Goal: Find specific page/section: Find specific page/section

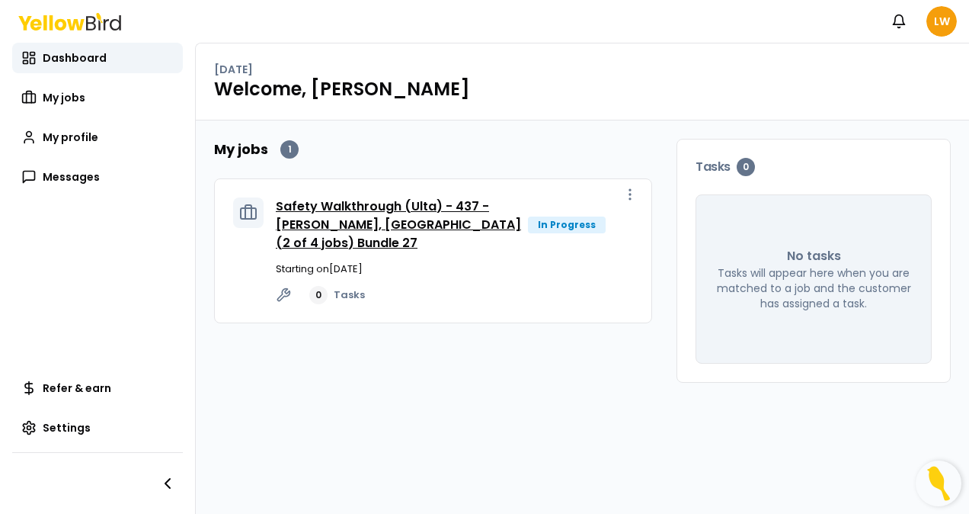
click at [346, 223] on link "Safety Walkthrough (Ulta) - 437 - [PERSON_NAME], [GEOGRAPHIC_DATA] (2 of 4 jobs…" at bounding box center [398, 224] width 245 height 54
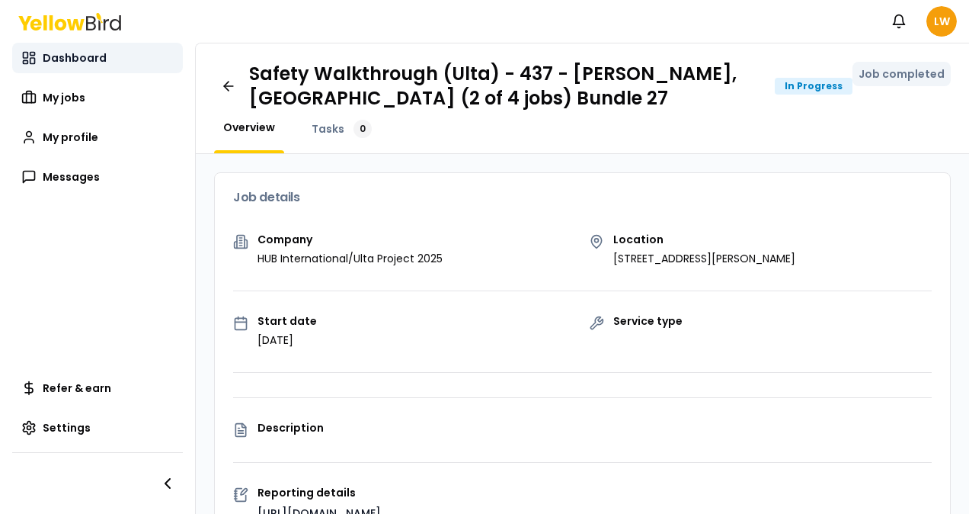
click at [69, 56] on span "Dashboard" at bounding box center [75, 57] width 64 height 15
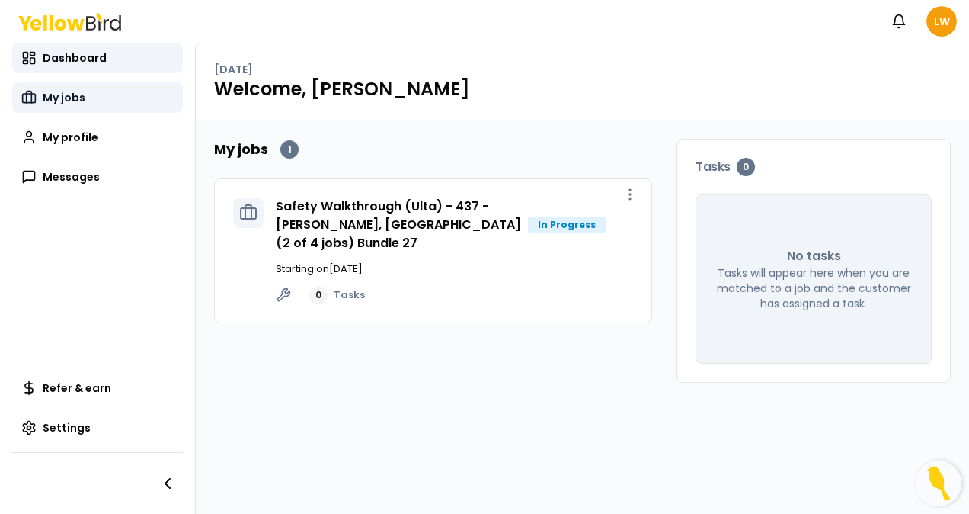
click at [72, 99] on span "My jobs" at bounding box center [64, 97] width 43 height 15
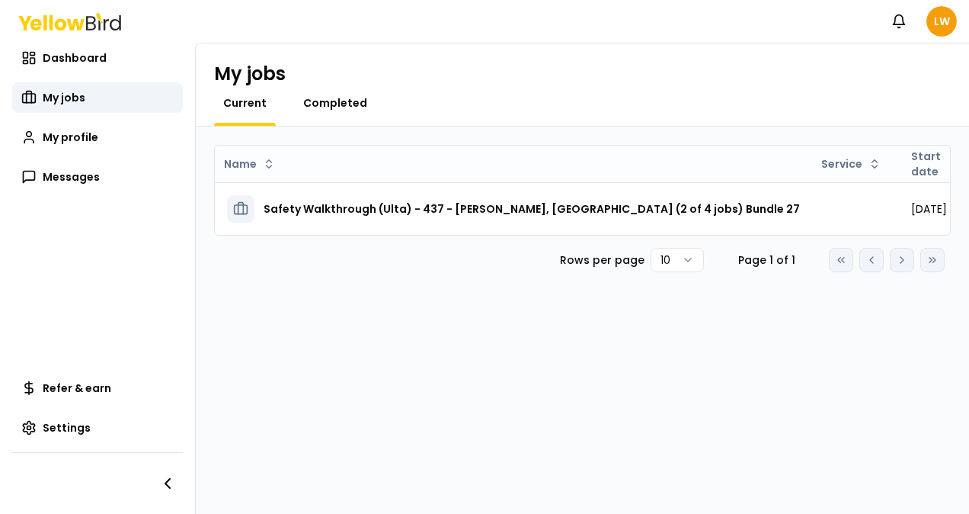
click at [336, 101] on span "Completed" at bounding box center [335, 102] width 64 height 15
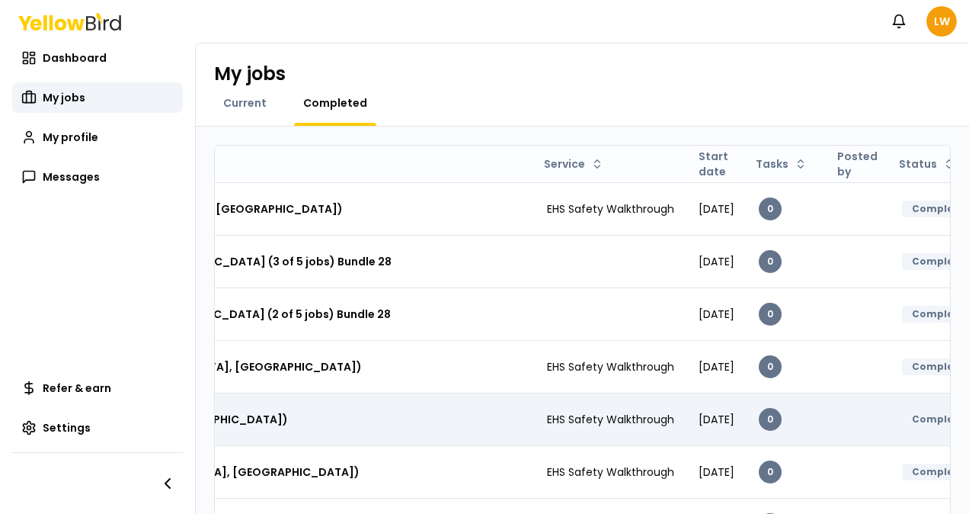
scroll to position [239, 0]
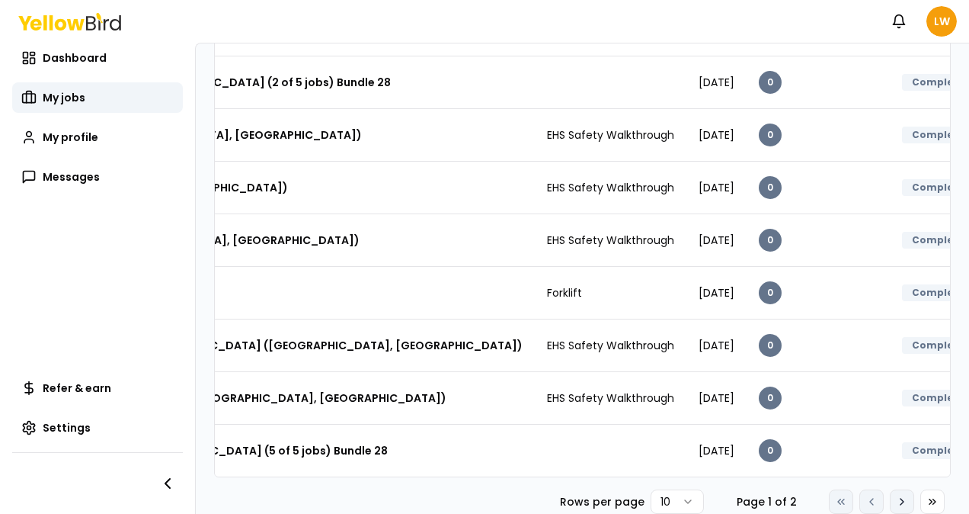
click at [896, 506] on icon at bounding box center [902, 501] width 12 height 12
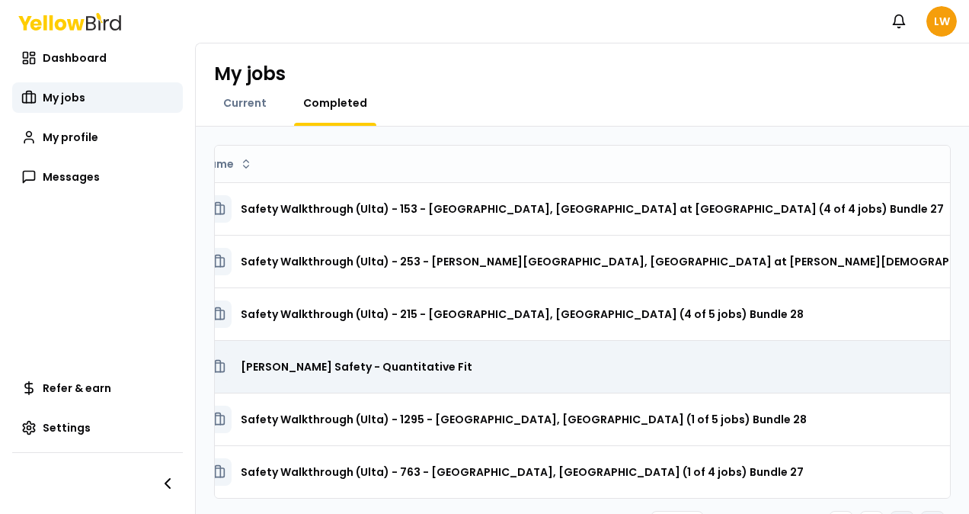
scroll to position [0, 0]
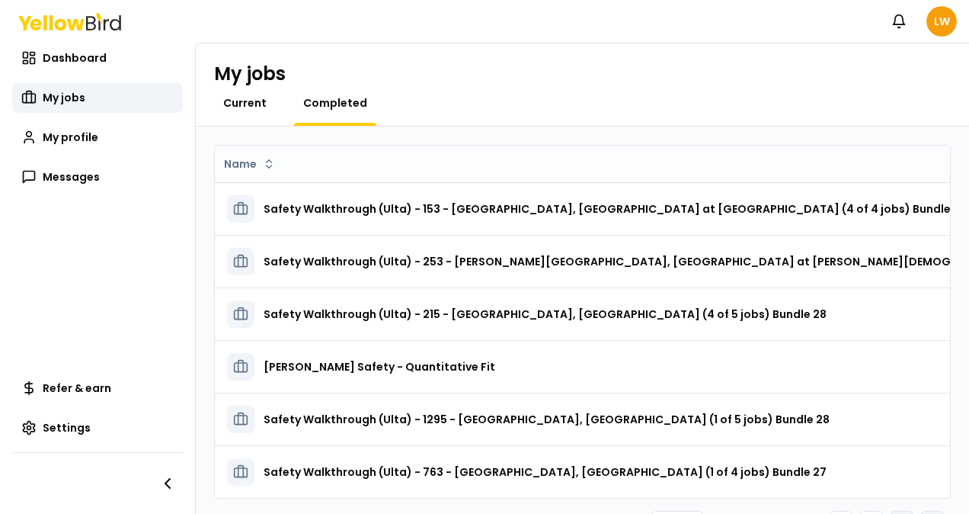
click at [238, 101] on span "Current" at bounding box center [244, 102] width 43 height 15
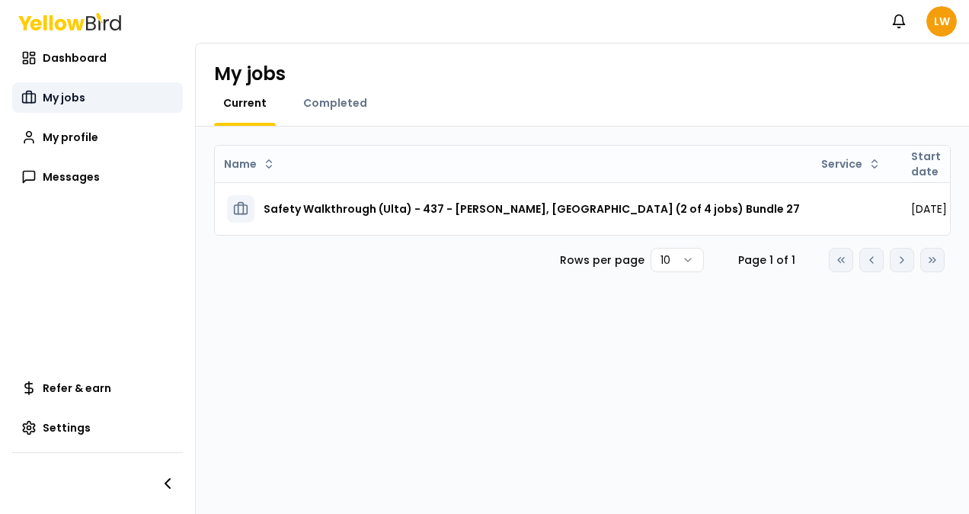
click at [71, 97] on span "My jobs" at bounding box center [64, 97] width 43 height 15
click at [74, 52] on span "Dashboard" at bounding box center [75, 57] width 64 height 15
